Goal: Find specific page/section: Find specific page/section

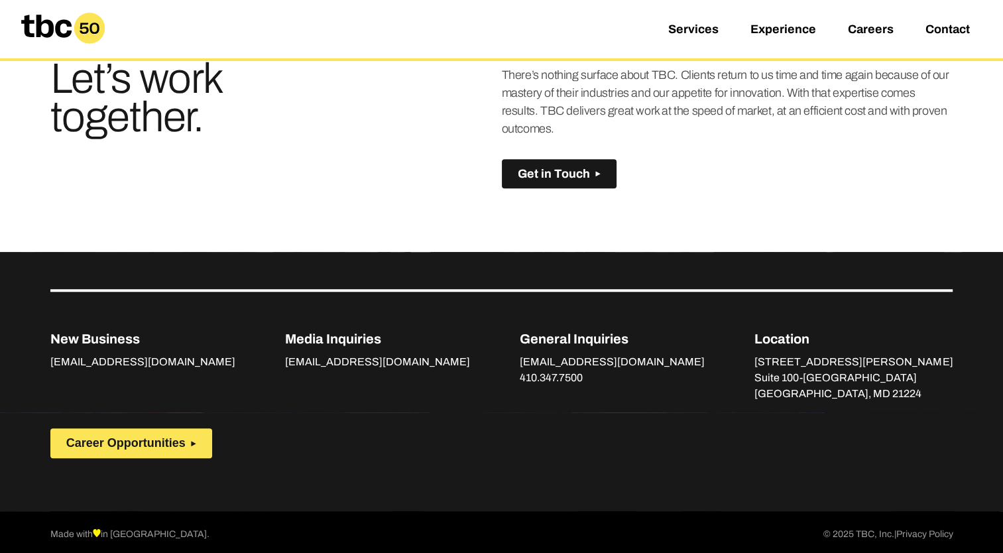
scroll to position [969, 0]
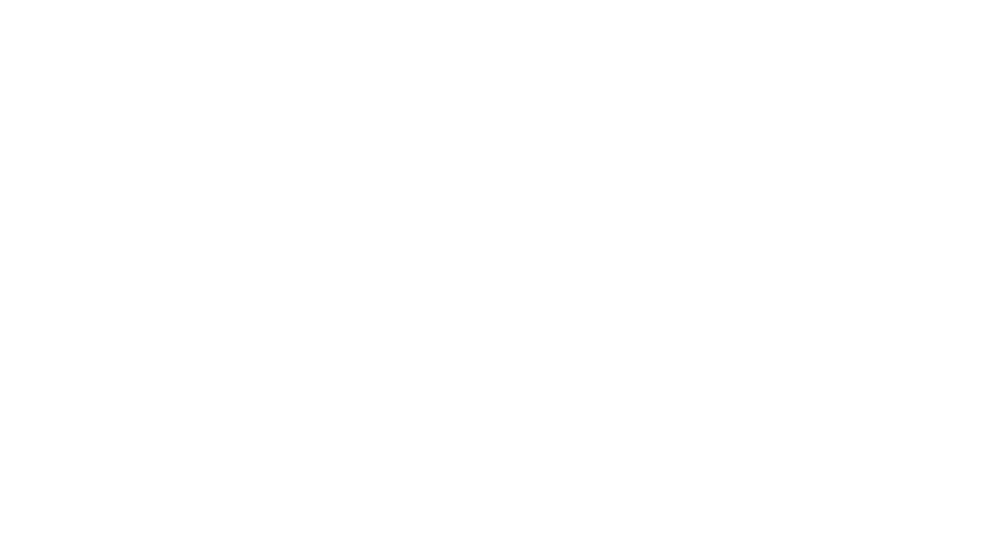
scroll to position [8, 0]
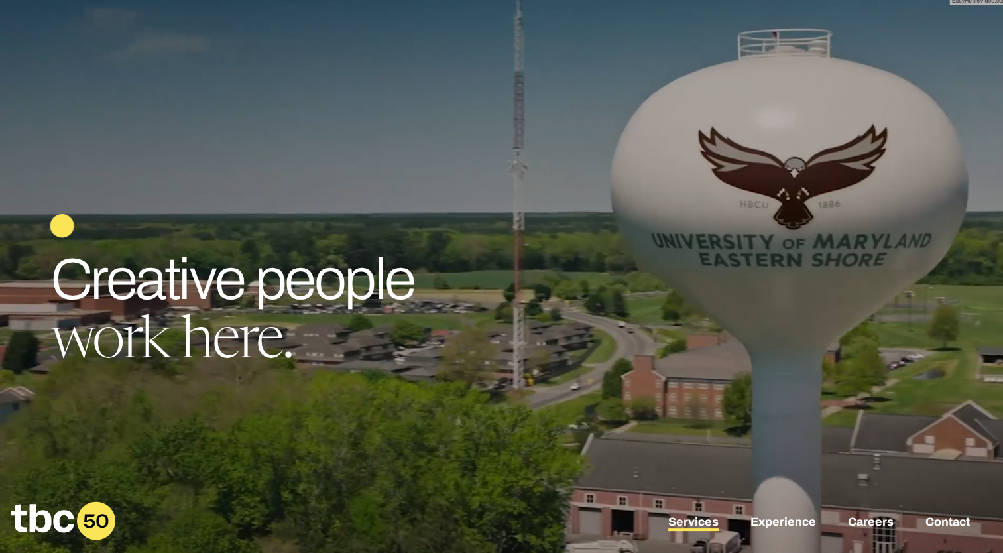
click at [691, 524] on link "Services" at bounding box center [693, 523] width 50 height 16
